Goal: Task Accomplishment & Management: Manage account settings

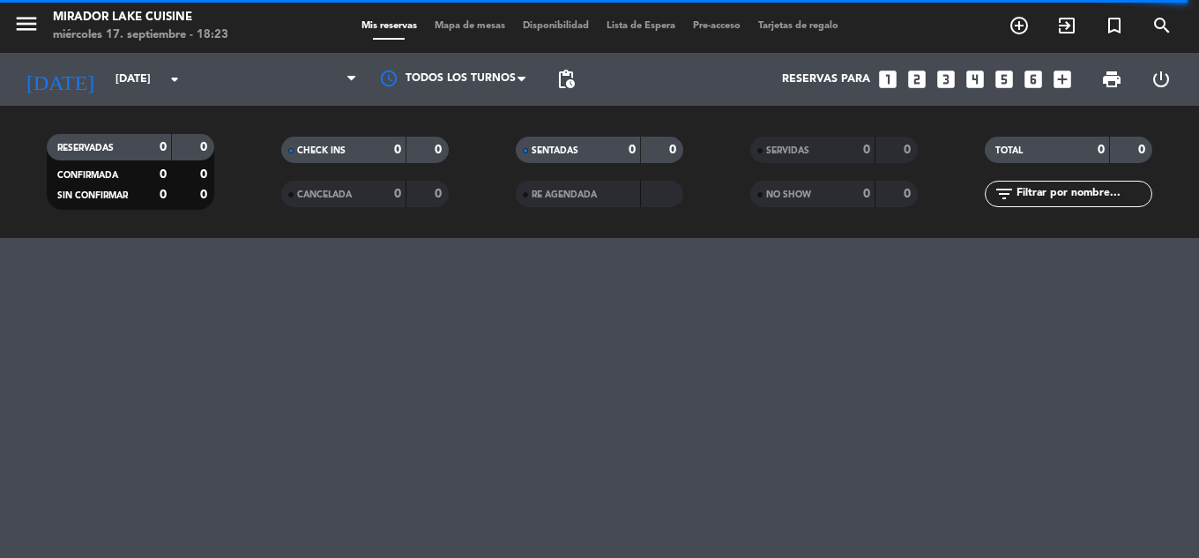
click at [138, 429] on div "menu Mirador Lake Cuisine [DATE] 17. septiembre - 18:23 Mis reservas Mapa de me…" at bounding box center [599, 279] width 1199 height 558
click at [138, 95] on div "[DATE] [DATE] arrow_drop_down" at bounding box center [101, 79] width 176 height 39
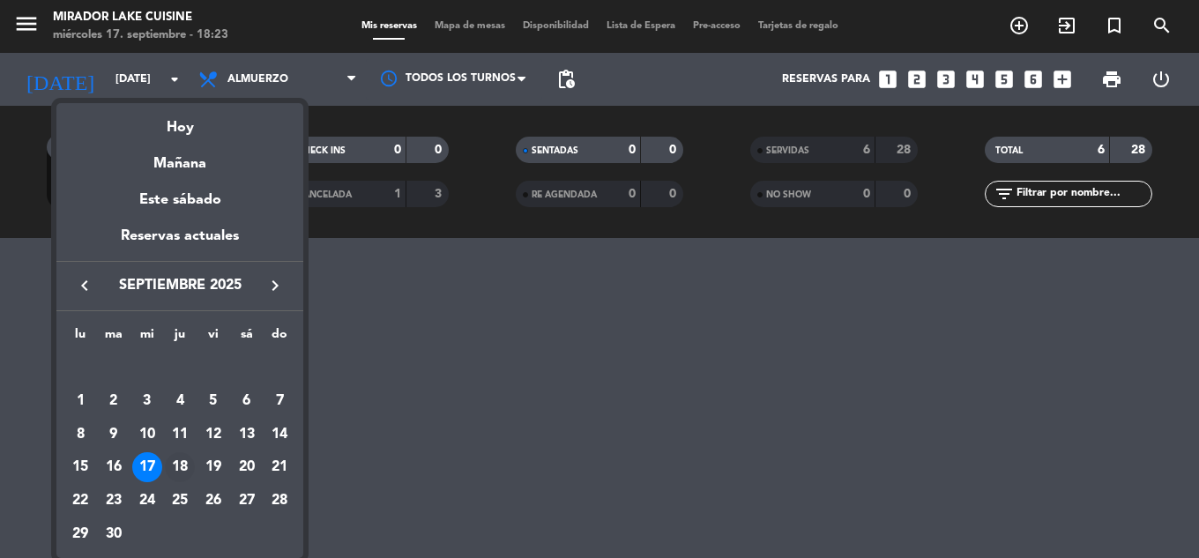
click at [176, 467] on div "18" at bounding box center [180, 467] width 30 height 30
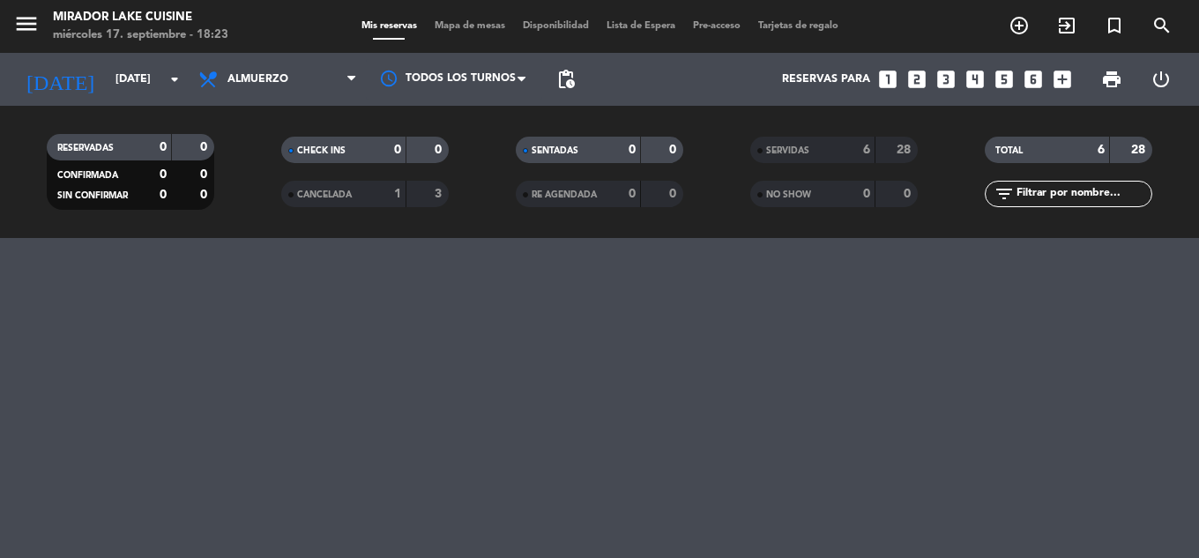
type input "[DEMOGRAPHIC_DATA][DATE]"
click at [123, 311] on div at bounding box center [599, 398] width 1199 height 320
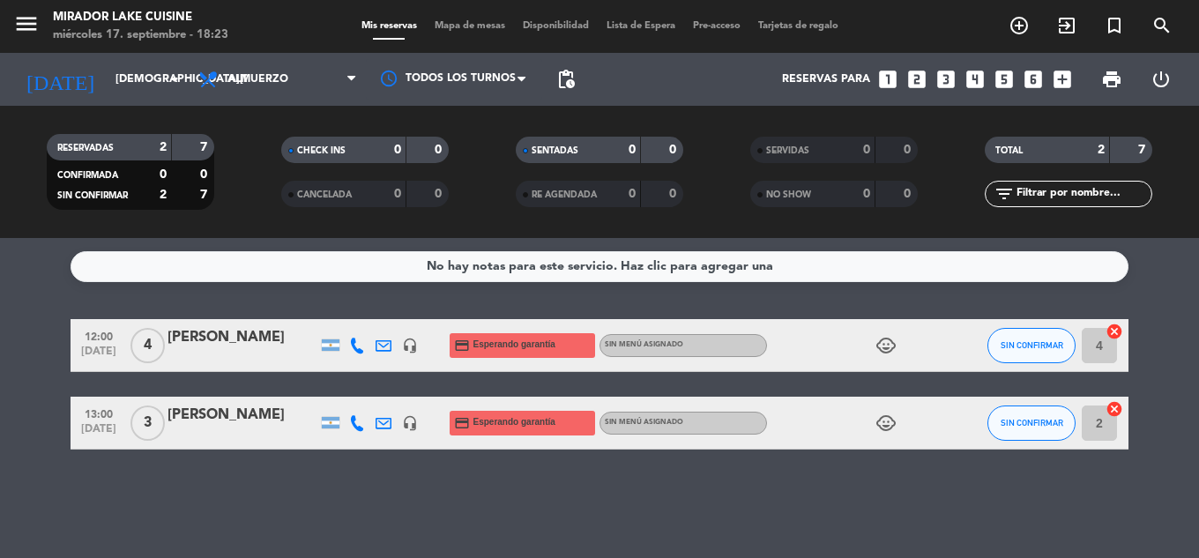
click at [879, 349] on icon "child_care" at bounding box center [886, 345] width 21 height 21
click at [880, 350] on icon "child_care" at bounding box center [886, 345] width 21 height 21
click at [457, 26] on span "Mapa de mesas" at bounding box center [470, 26] width 88 height 10
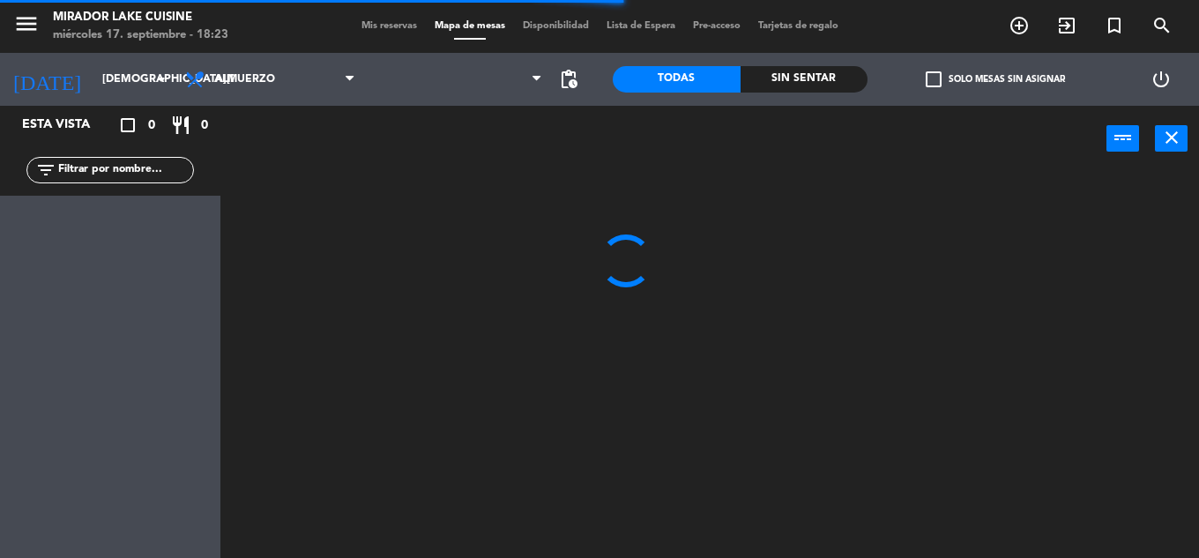
click at [1122, 435] on div at bounding box center [716, 365] width 966 height 386
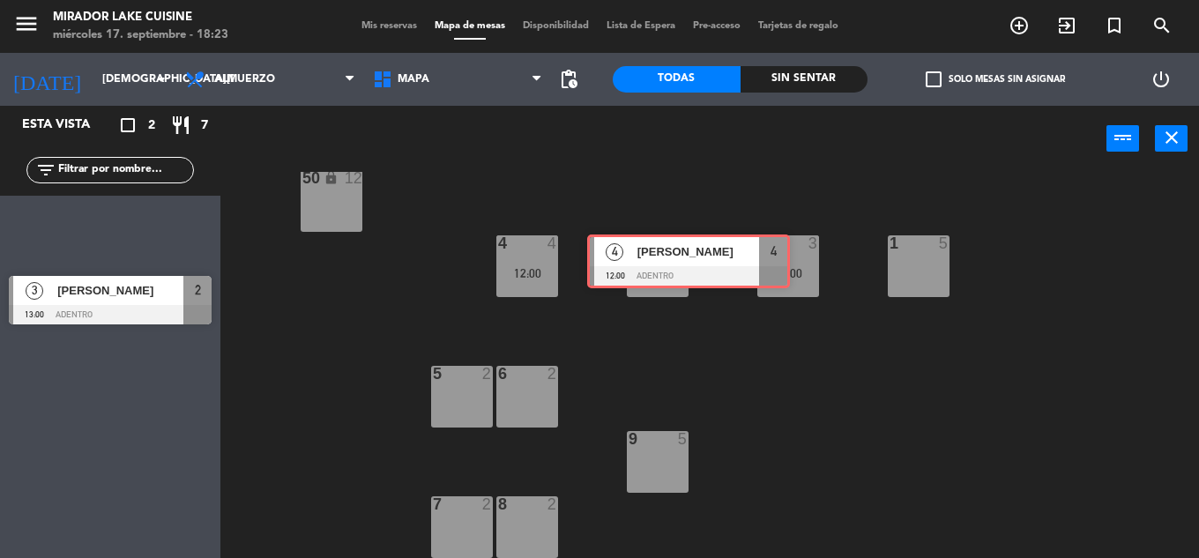
scroll to position [359, 0]
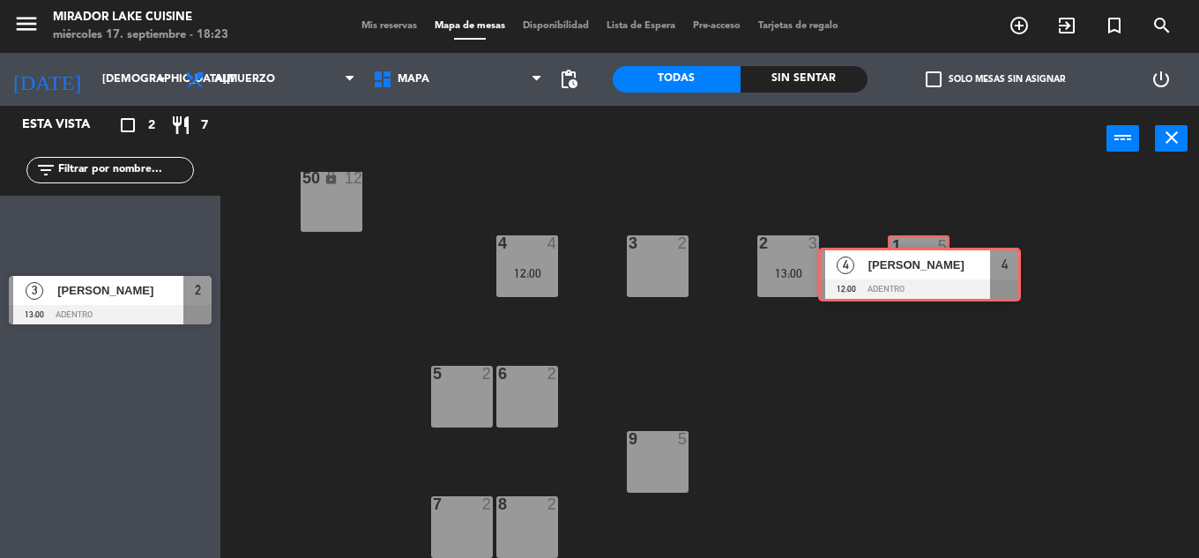
drag, startPoint x: 114, startPoint y: 228, endPoint x: 923, endPoint y: 272, distance: 810.6
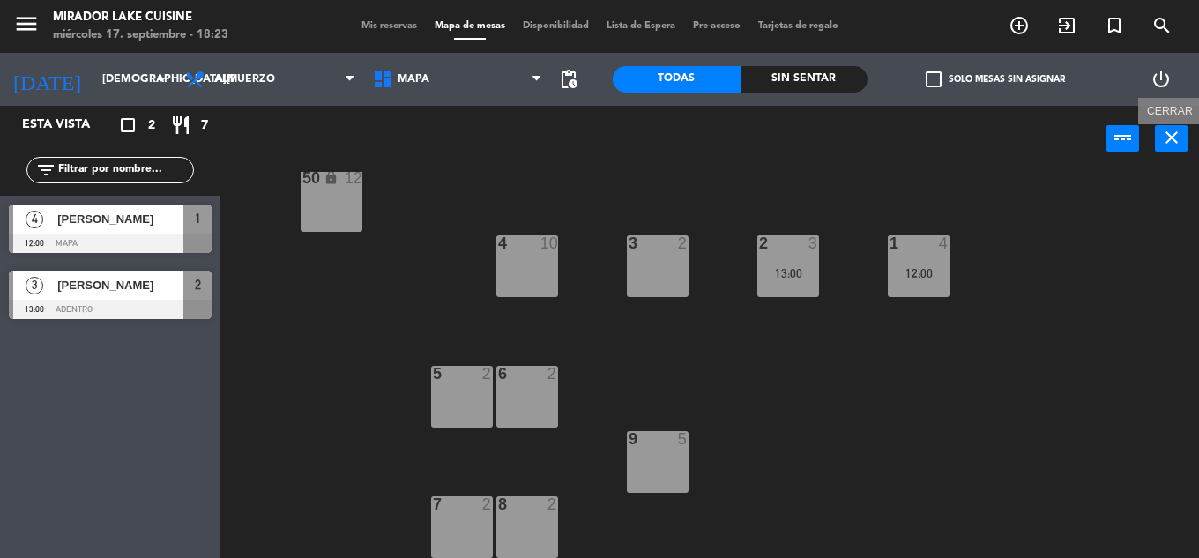
click at [1174, 135] on icon "close" at bounding box center [1171, 137] width 21 height 21
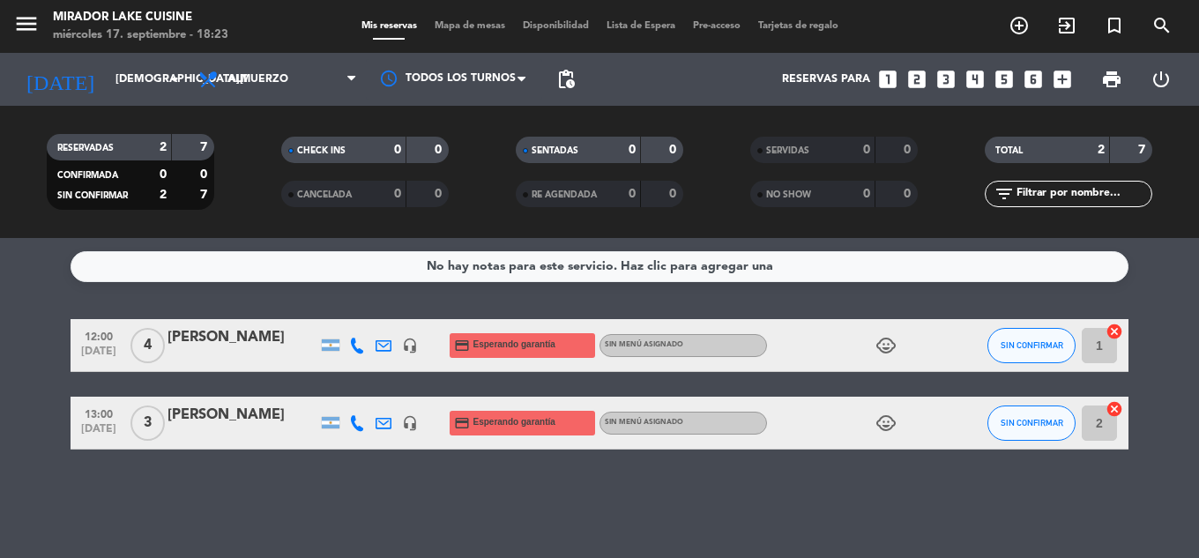
click at [1136, 332] on bookings-row "12:00 [DATE] 4 [PERSON_NAME] headset_mic credit_card Esperando garantía Sin men…" at bounding box center [599, 384] width 1199 height 130
click at [354, 353] on icon at bounding box center [357, 346] width 16 height 16
click at [352, 431] on div at bounding box center [357, 423] width 26 height 52
click at [698, 482] on div "No hay notas para este servicio. Haz clic para agregar una 12:00 [DATE] 4 [PERS…" at bounding box center [599, 398] width 1199 height 320
click at [128, 81] on input "[DEMOGRAPHIC_DATA][DATE]" at bounding box center [181, 79] width 149 height 30
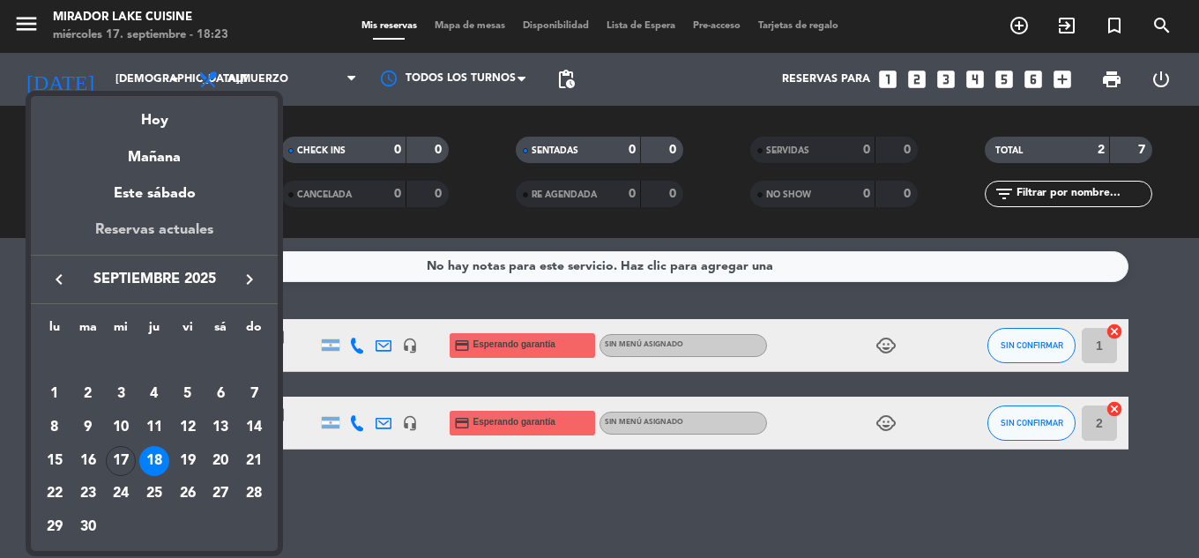
click at [158, 220] on div "Reservas actuales" at bounding box center [154, 237] width 247 height 36
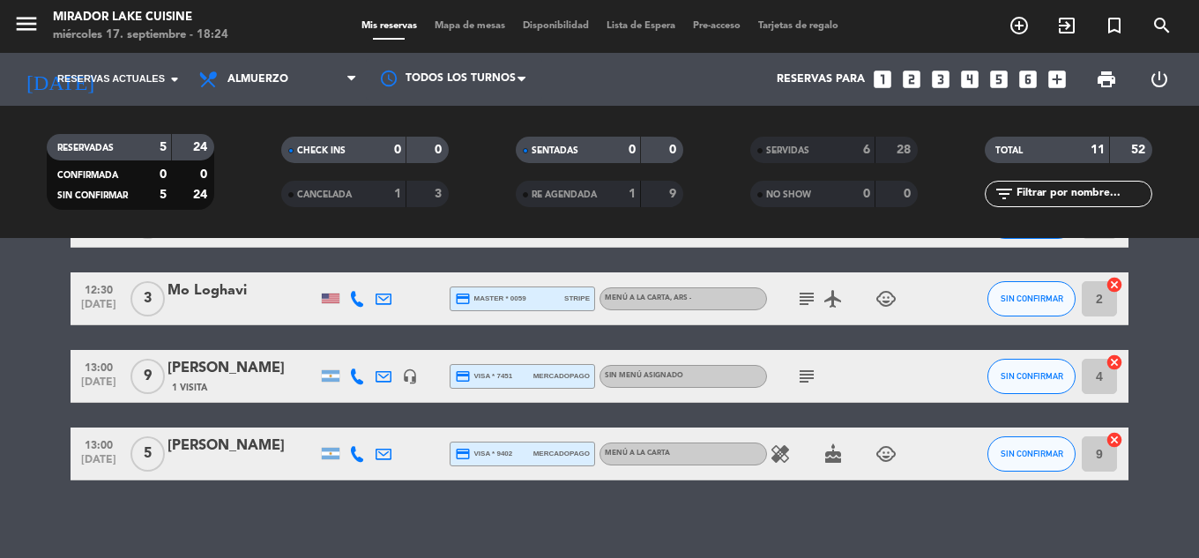
scroll to position [168, 0]
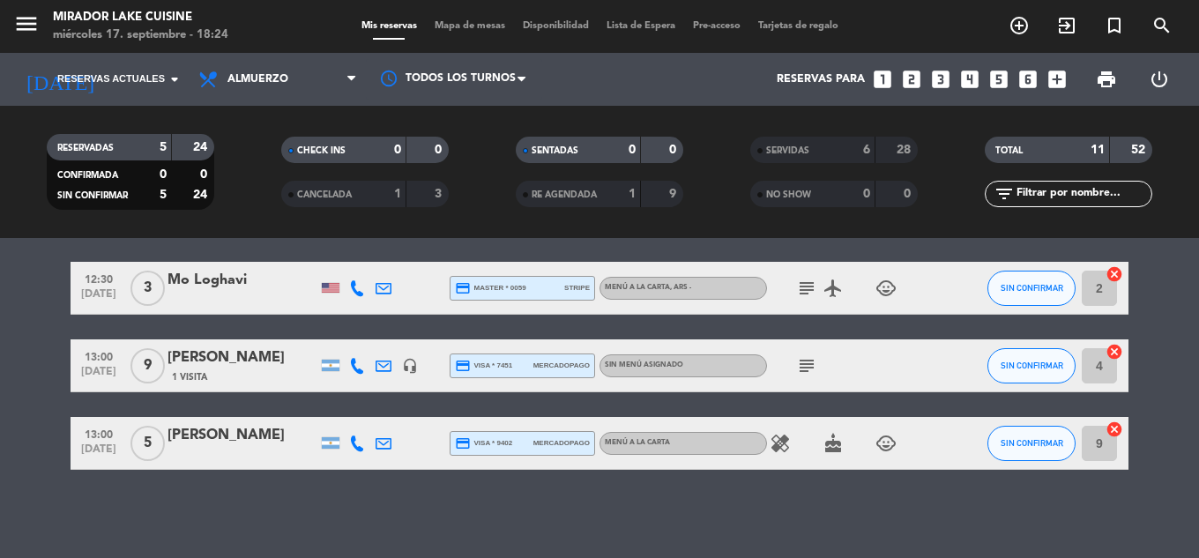
click at [811, 372] on icon "subject" at bounding box center [806, 365] width 21 height 21
click at [807, 280] on icon "subject" at bounding box center [806, 288] width 21 height 21
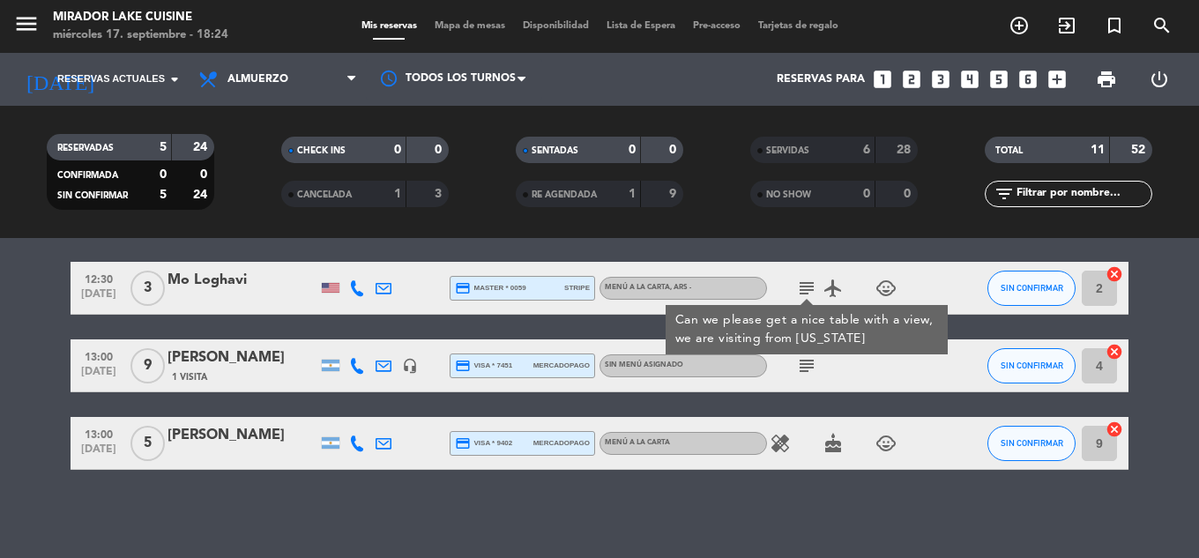
click at [750, 521] on div "12:00 [DATE] 4 [PERSON_NAME] headset_mic credit_card Esperando garantía Sin men…" at bounding box center [599, 398] width 1199 height 320
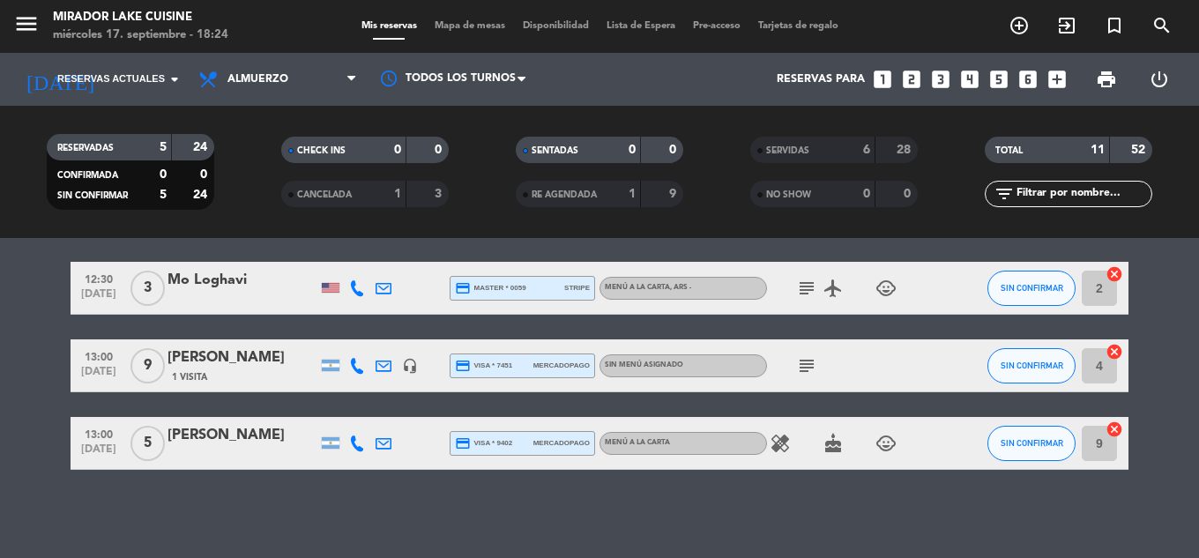
click at [782, 444] on icon "healing" at bounding box center [780, 443] width 21 height 21
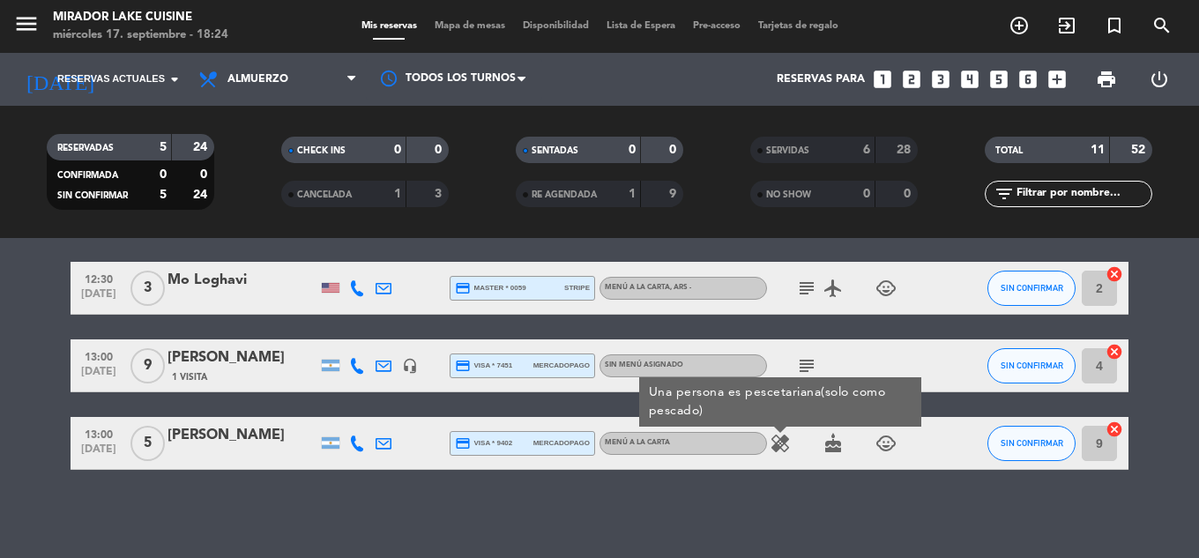
click at [844, 449] on span "cake" at bounding box center [833, 443] width 26 height 21
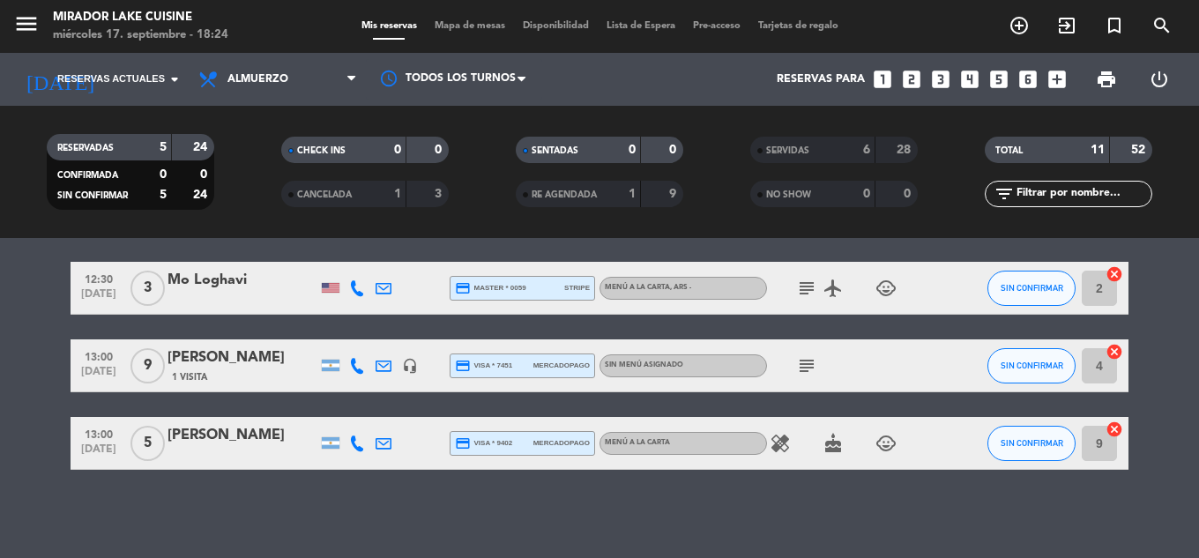
click at [837, 458] on div "healing cake child_care" at bounding box center [846, 443] width 159 height 52
click at [837, 451] on icon "cake" at bounding box center [833, 443] width 21 height 21
click at [886, 450] on icon "child_care" at bounding box center [886, 443] width 21 height 21
click at [885, 487] on div "12:00 [DATE] 4 [PERSON_NAME] headset_mic credit_card Esperando garantía Sin men…" at bounding box center [599, 398] width 1199 height 320
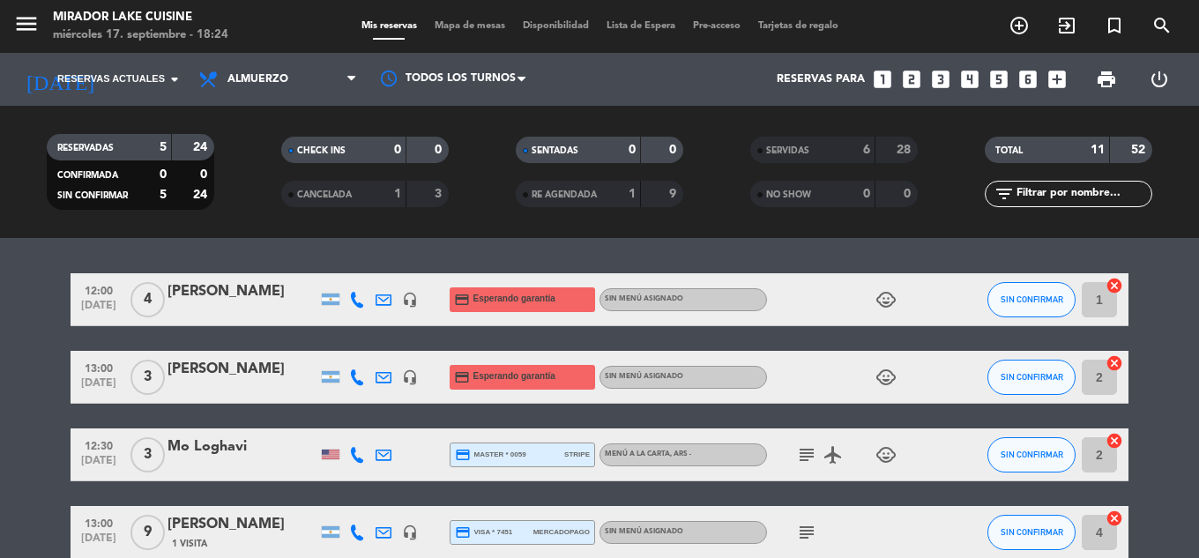
scroll to position [0, 0]
